Goal: Information Seeking & Learning: Learn about a topic

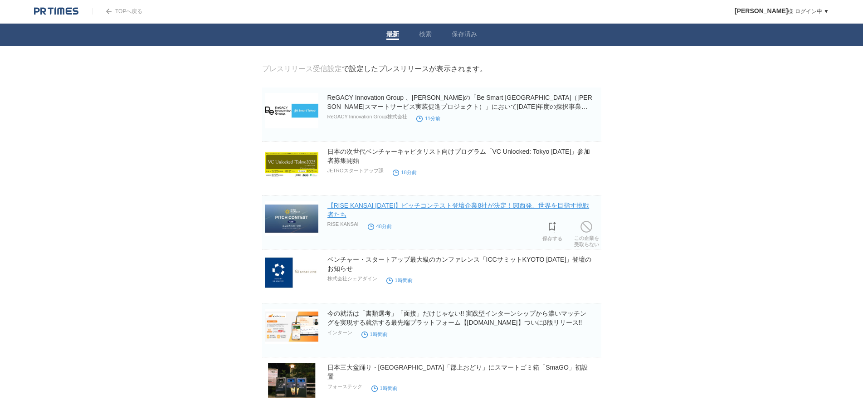
click at [477, 207] on link "【RISE KANSAI [DATE]】ピッチコンテスト登壇企業8社が決定！関西発、世界を目指す挑戦者たち" at bounding box center [458, 210] width 262 height 16
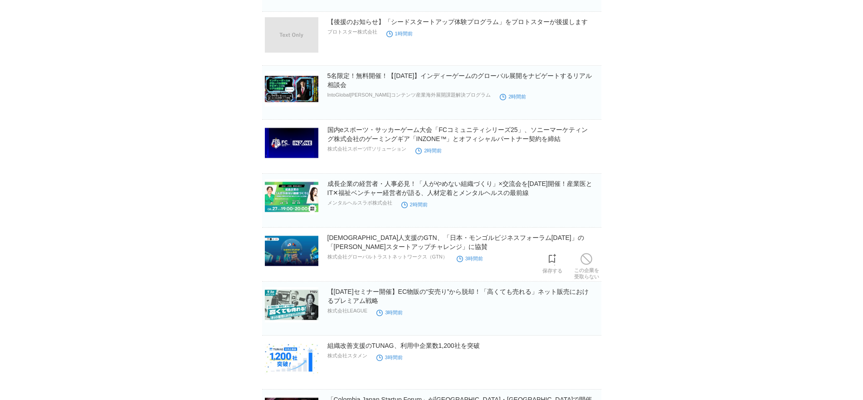
scroll to position [544, 0]
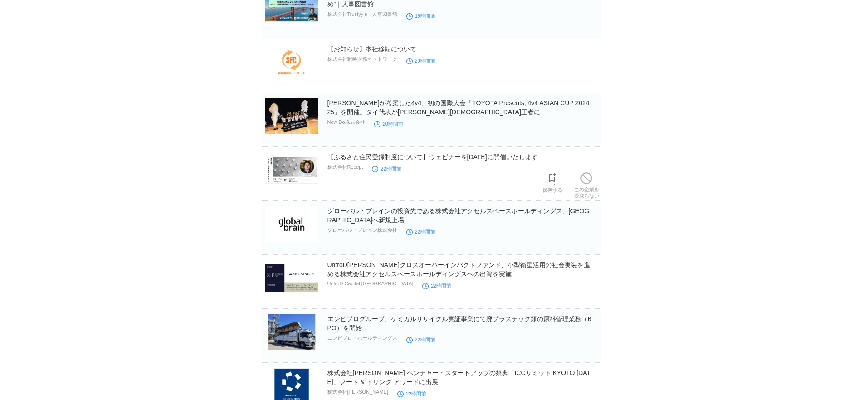
scroll to position [1767, 0]
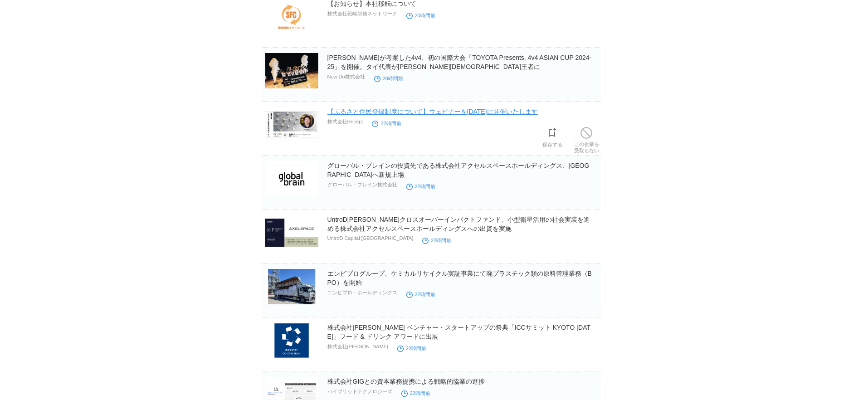
click at [383, 115] on link "【ふるさと住民登録制度について】ウェビナーを[DATE]に開催いたします" at bounding box center [432, 111] width 210 height 7
